Goal: Book appointment/travel/reservation

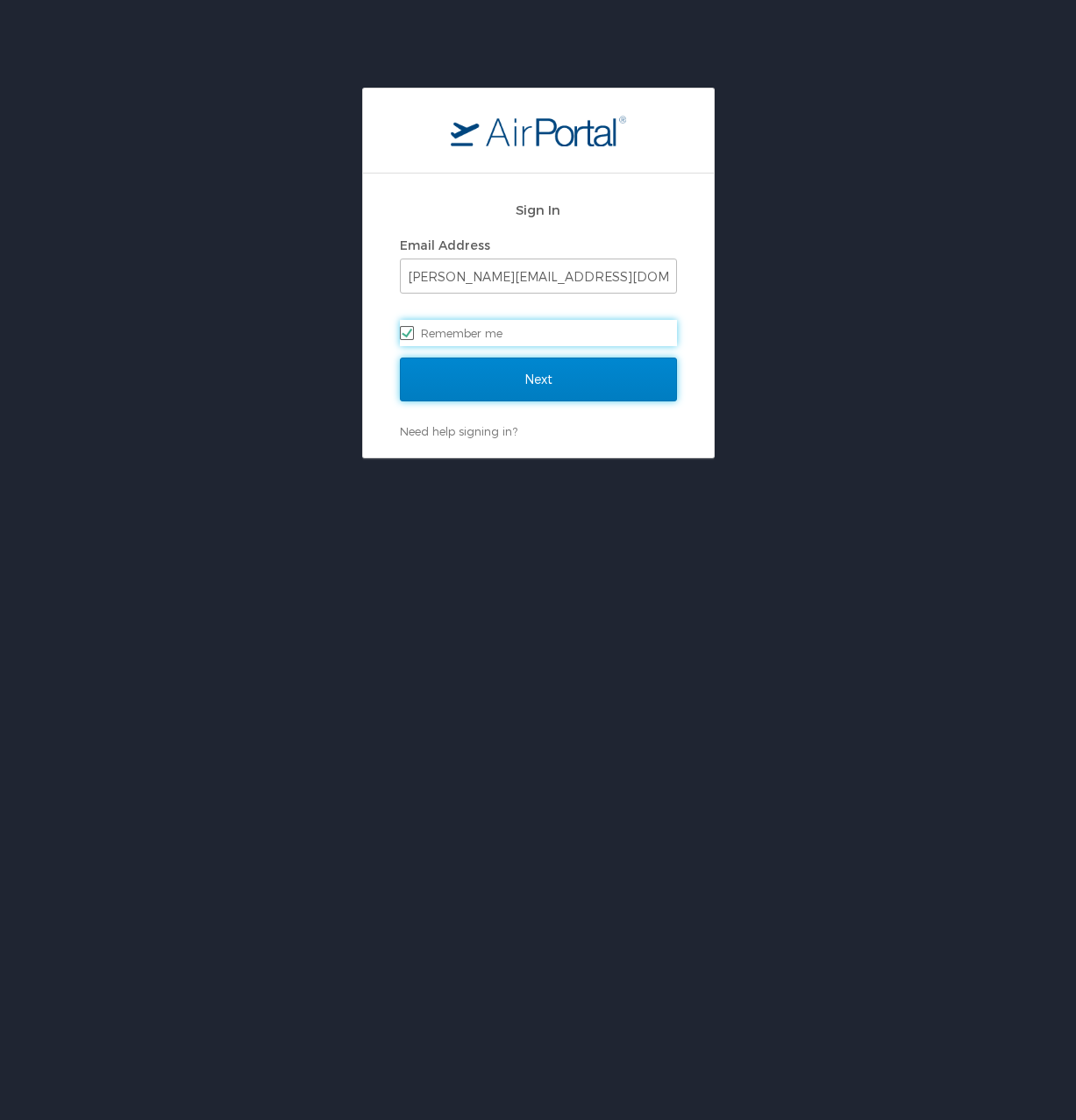
click at [543, 376] on input "Next" at bounding box center [538, 380] width 277 height 44
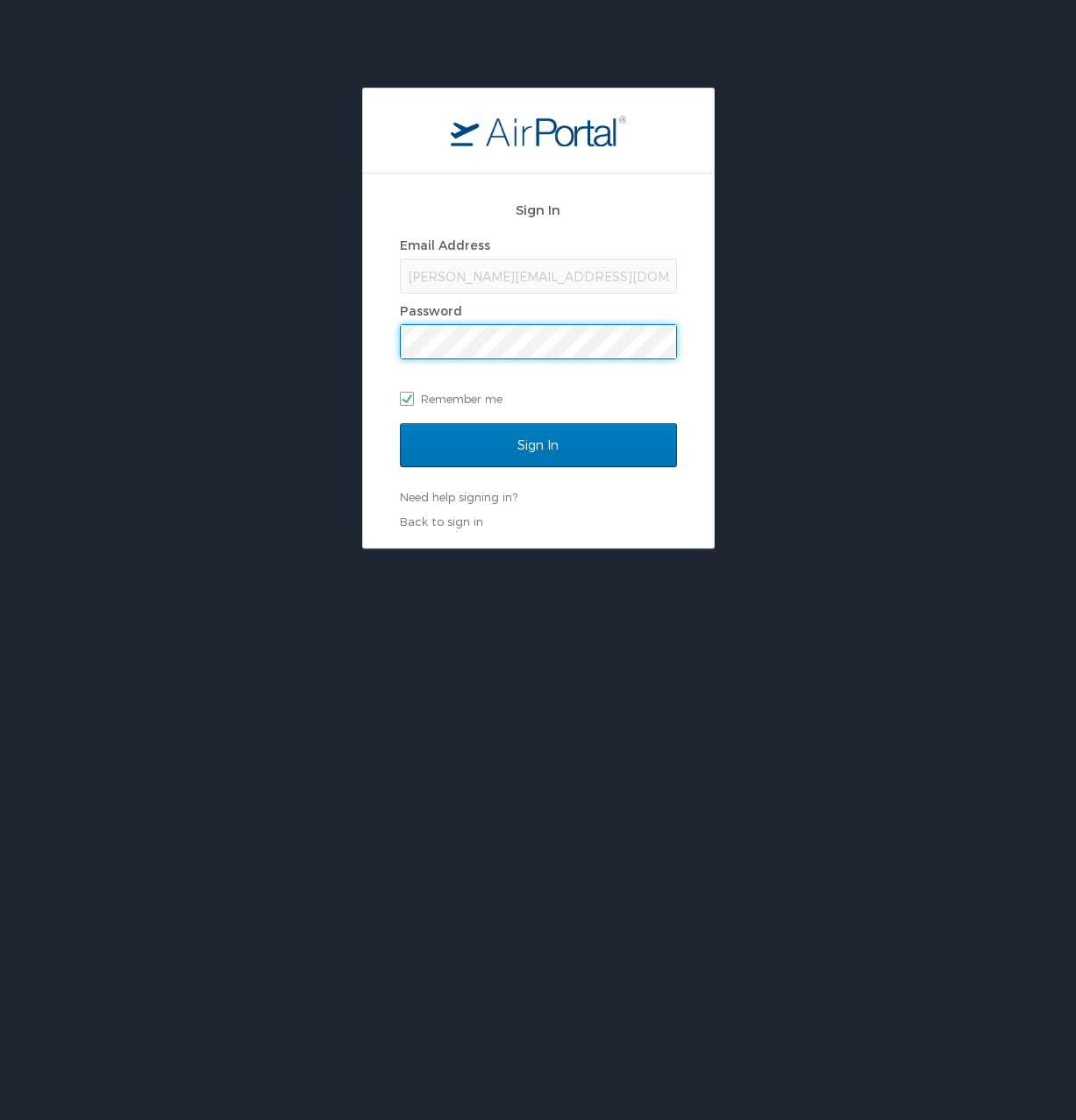
click at [507, 323] on div "Password" at bounding box center [538, 311] width 277 height 27
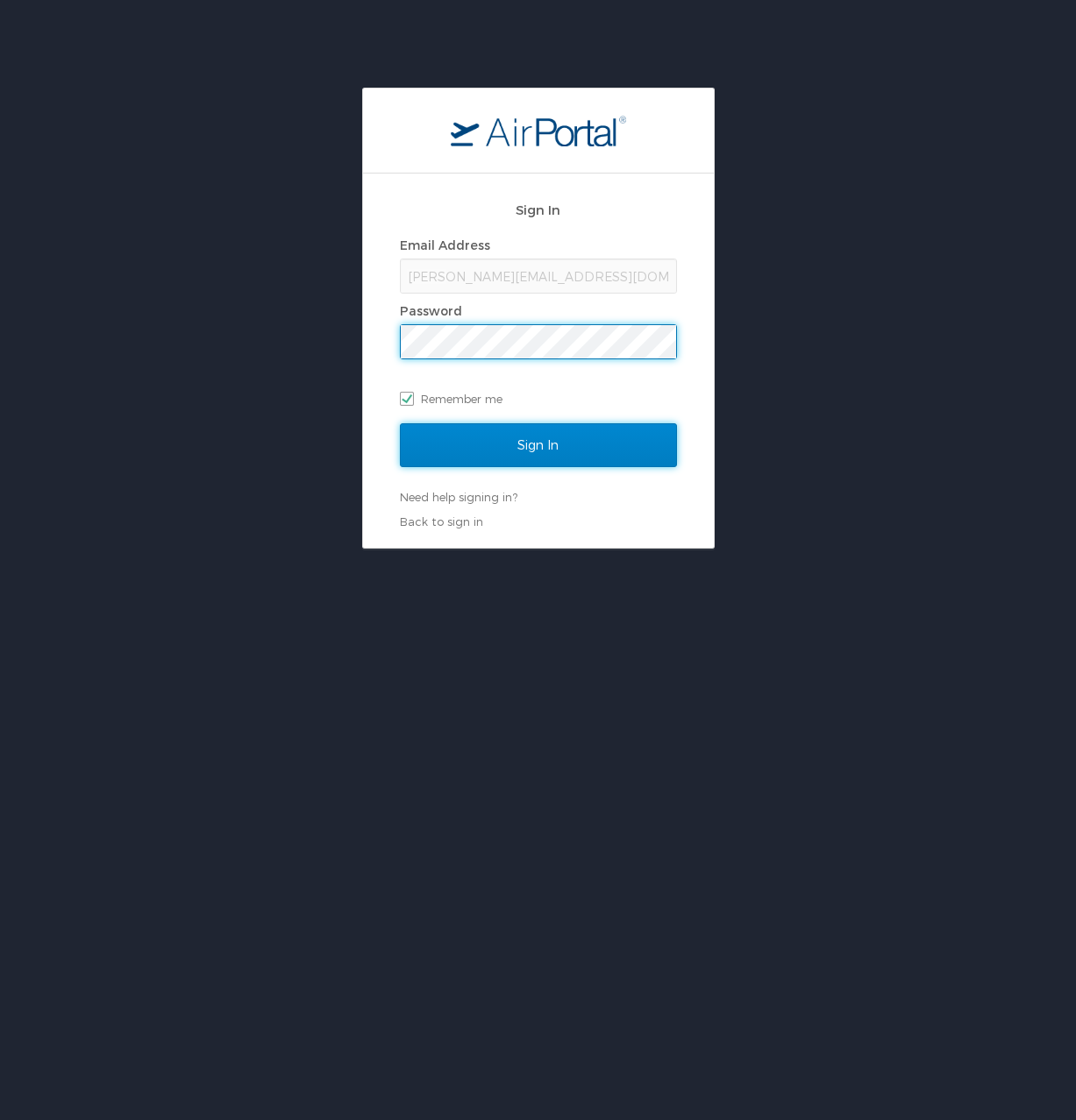
click at [530, 450] on input "Sign In" at bounding box center [538, 446] width 277 height 44
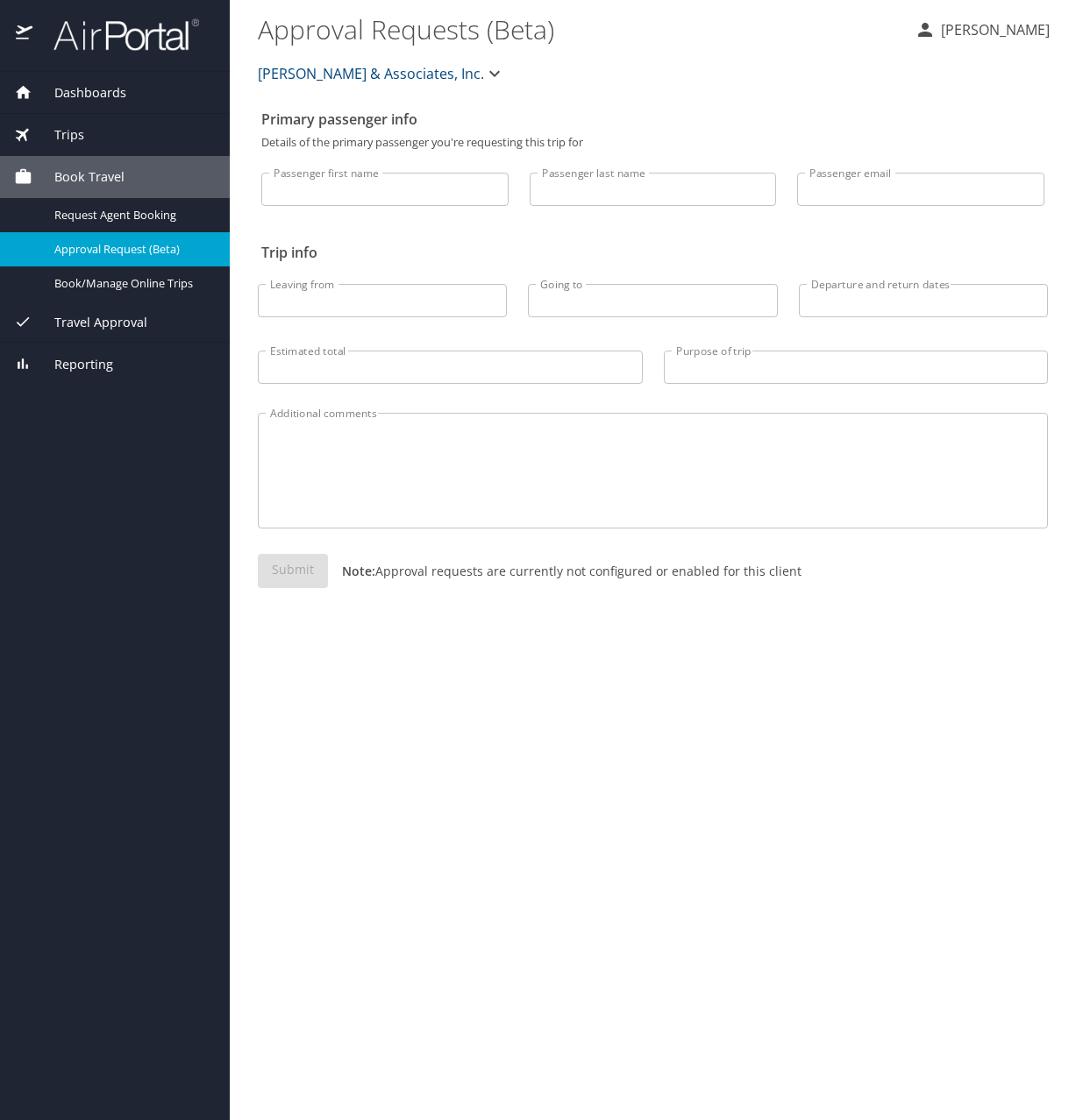
click at [372, 196] on input "Passenger first name" at bounding box center [385, 189] width 248 height 33
click at [79, 141] on span "Trips" at bounding box center [58, 135] width 51 height 19
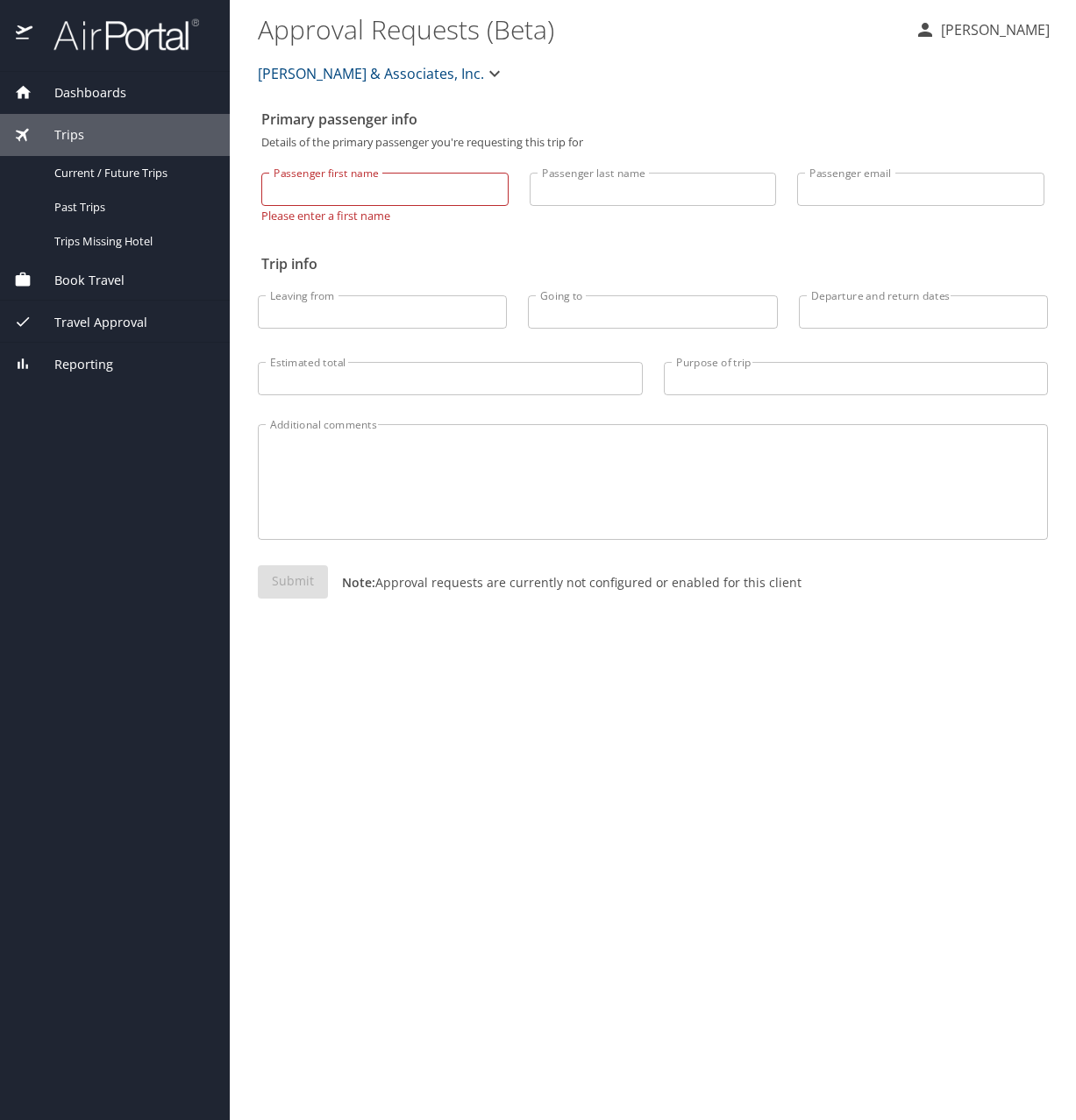
click at [71, 272] on span "Book Travel" at bounding box center [78, 280] width 92 height 19
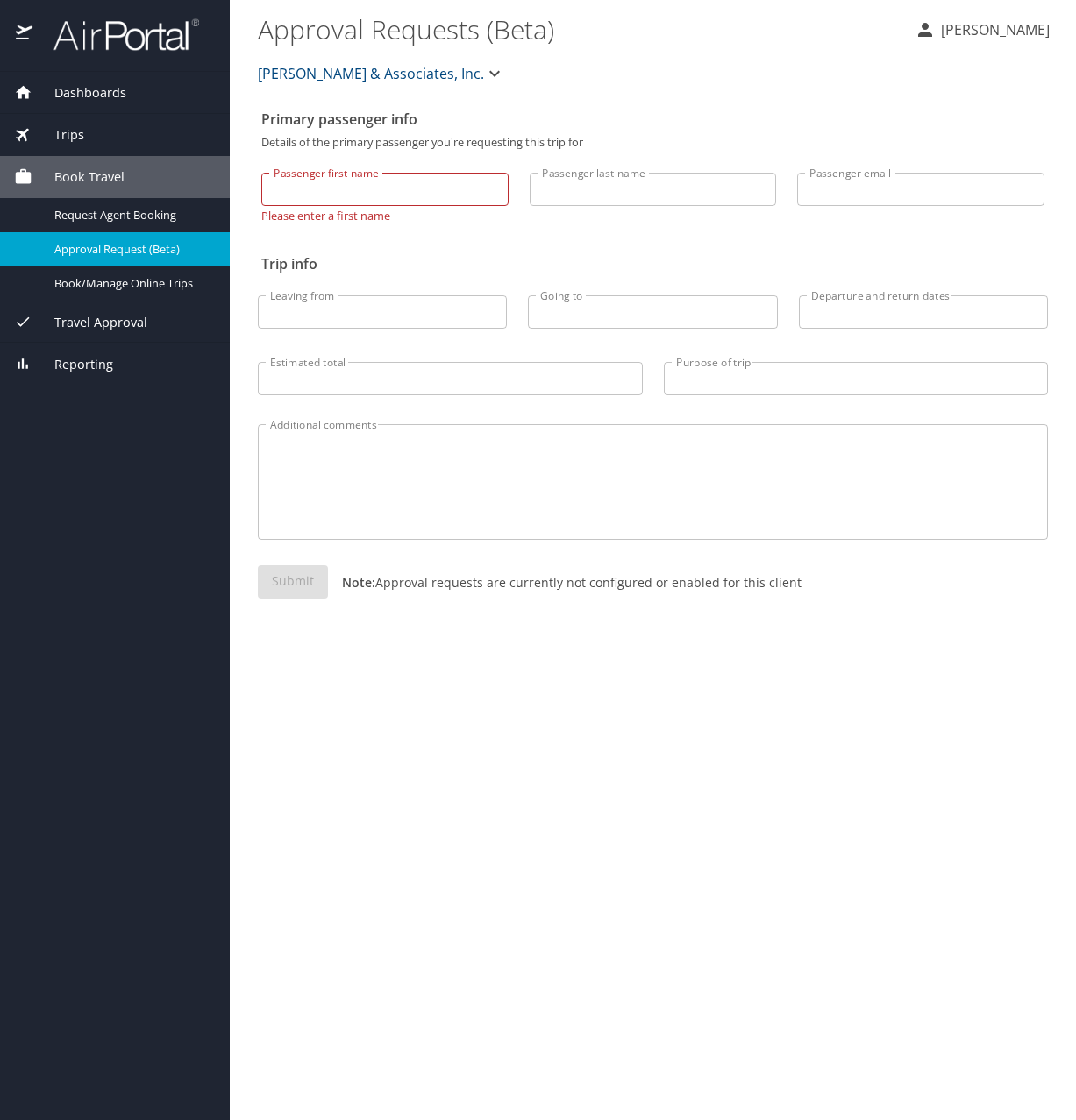
click at [86, 319] on span "Travel Approval" at bounding box center [89, 322] width 115 height 19
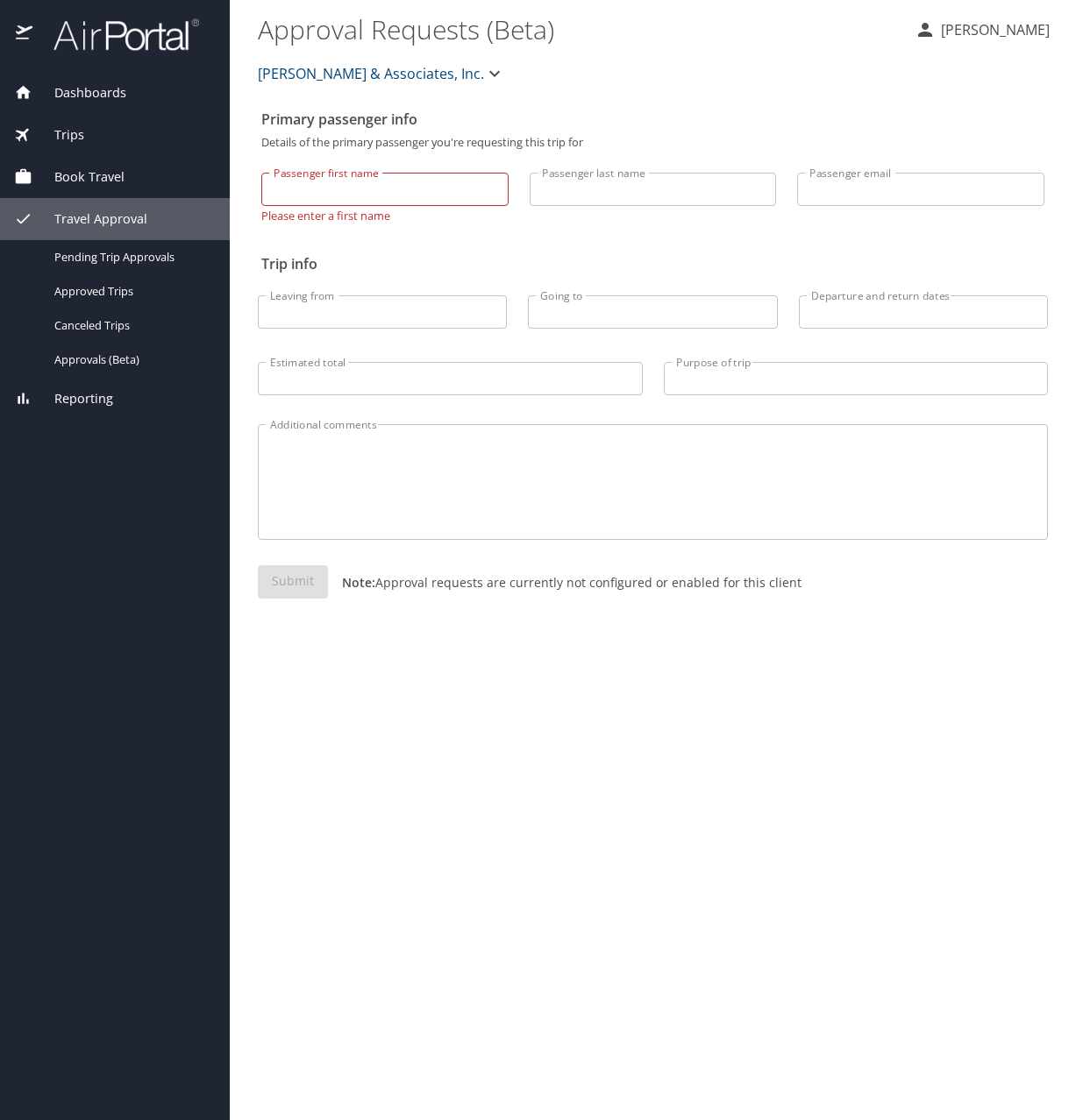
click at [98, 183] on span "Book Travel" at bounding box center [78, 177] width 92 height 19
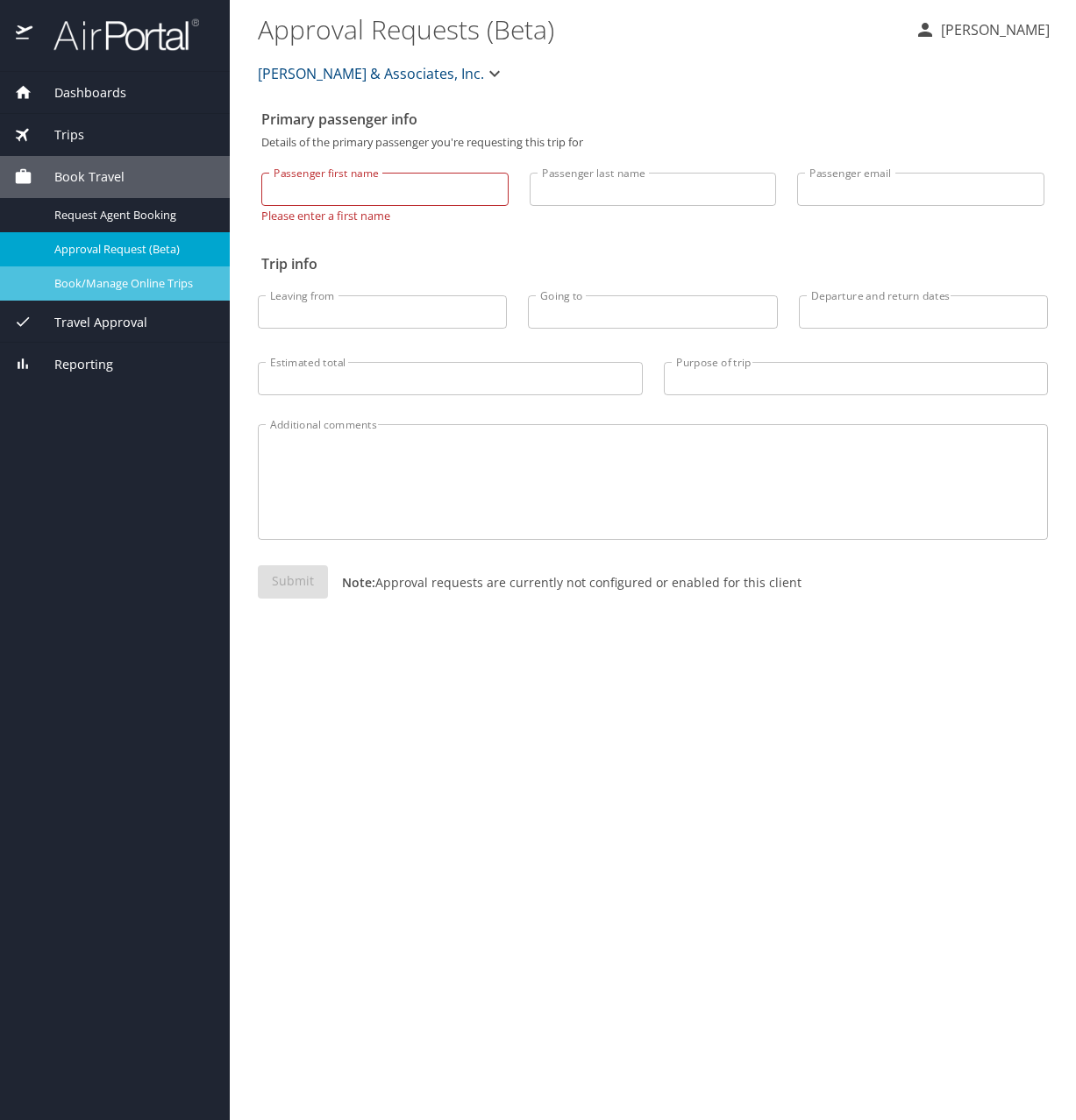
click at [97, 283] on span "Book/Manage Online Trips" at bounding box center [131, 283] width 154 height 17
